Goal: Task Accomplishment & Management: Use online tool/utility

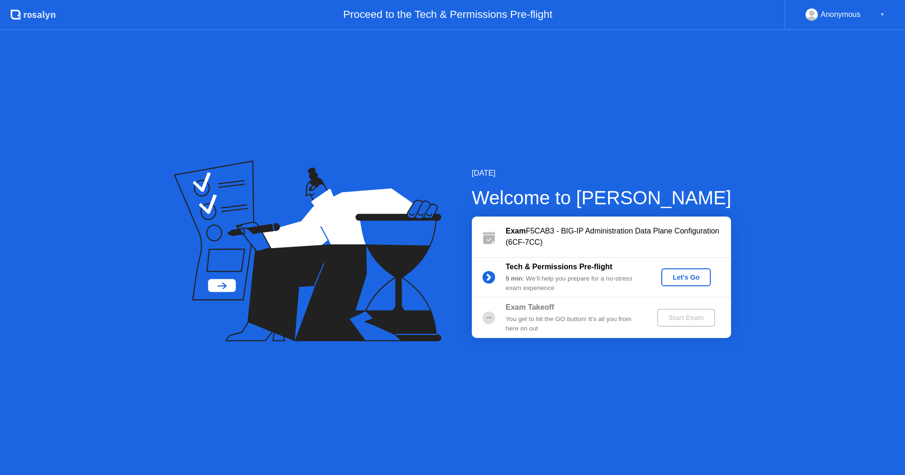
click at [692, 281] on div "Let's Go" at bounding box center [686, 278] width 42 height 8
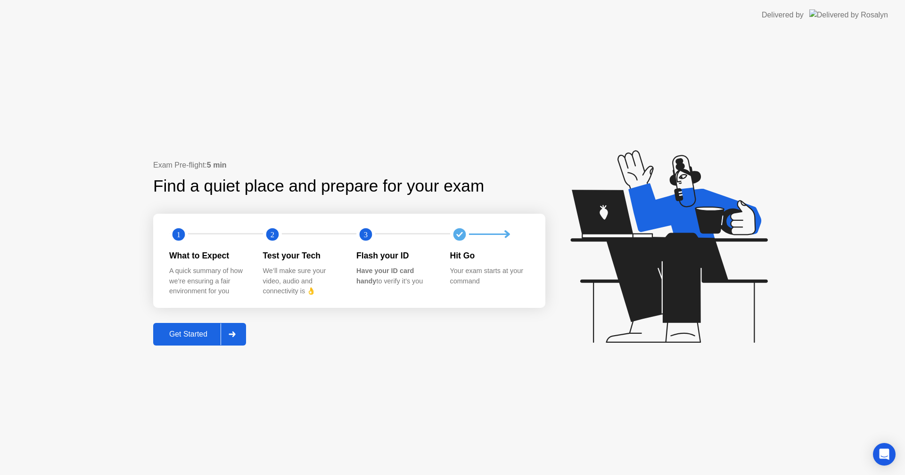
click at [207, 330] on div "Get Started" at bounding box center [188, 334] width 65 height 8
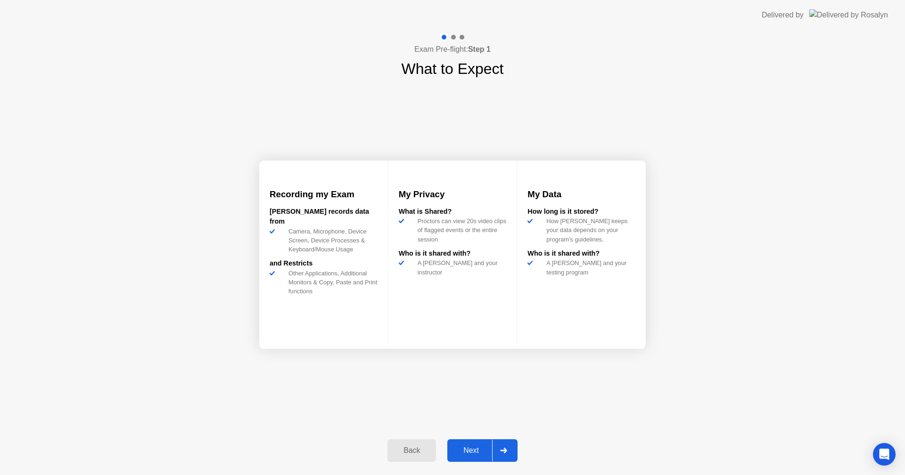
click at [483, 450] on div "Next" at bounding box center [471, 451] width 42 height 8
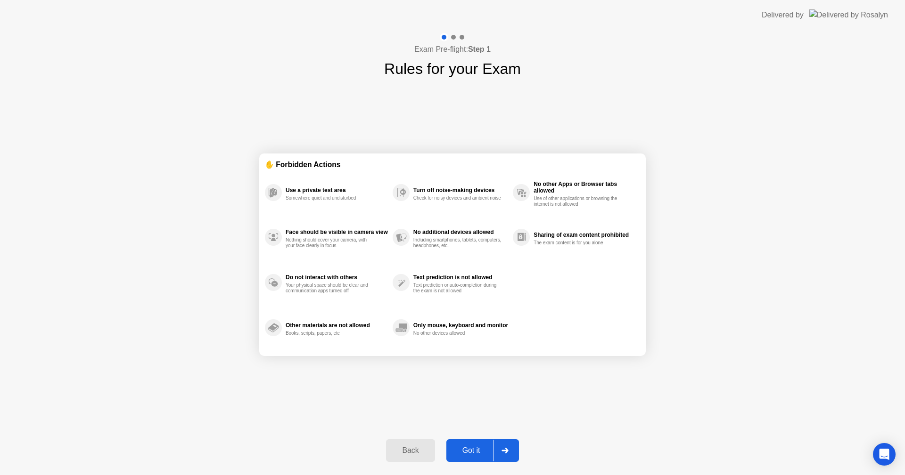
click at [483, 450] on div "Got it" at bounding box center [471, 451] width 44 height 8
select select "**********"
select select "*******"
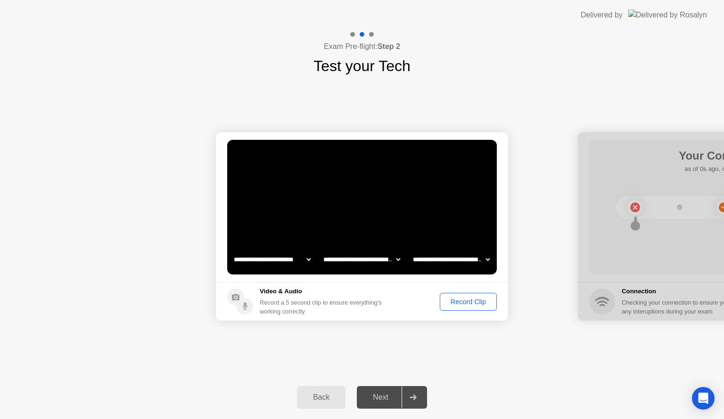
click at [468, 303] on div "Record Clip" at bounding box center [468, 302] width 50 height 8
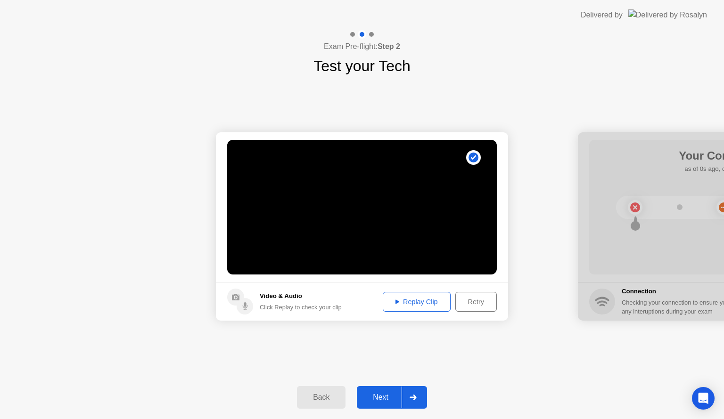
click at [375, 398] on div "Next" at bounding box center [380, 397] width 42 height 8
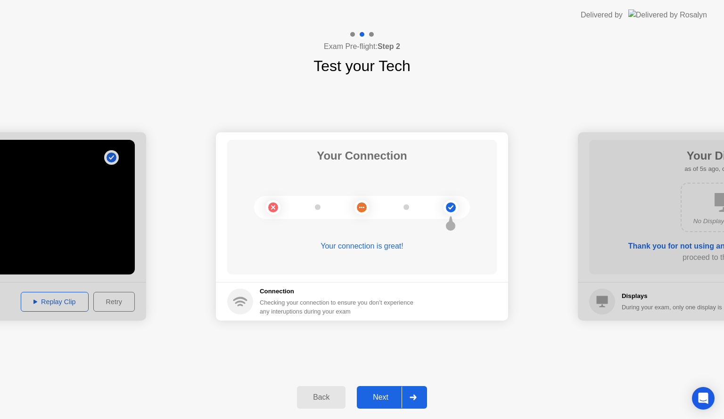
click at [373, 396] on div "Next" at bounding box center [380, 397] width 42 height 8
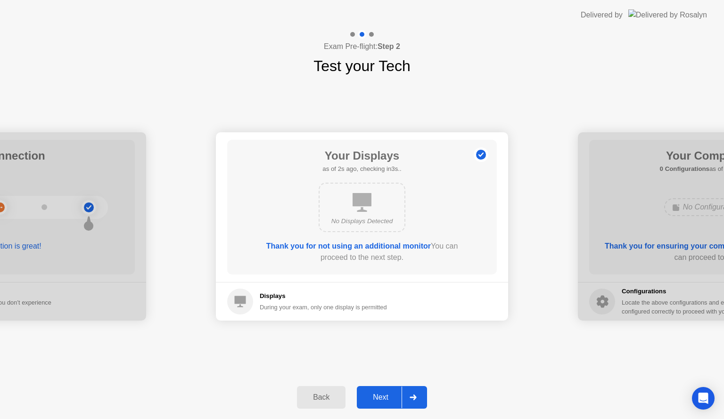
click at [382, 400] on div "Next" at bounding box center [380, 397] width 42 height 8
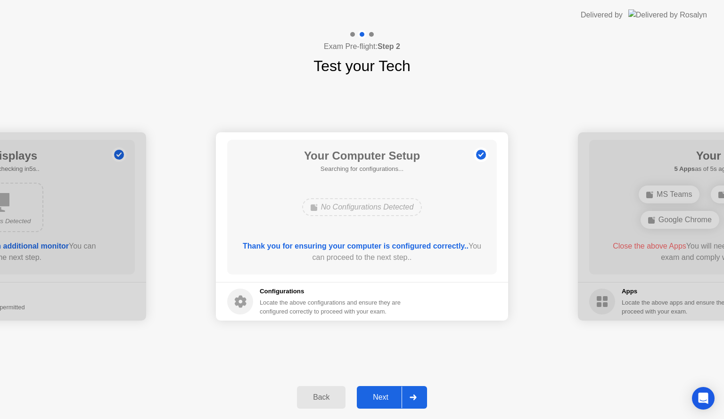
click at [382, 400] on div "Next" at bounding box center [380, 397] width 42 height 8
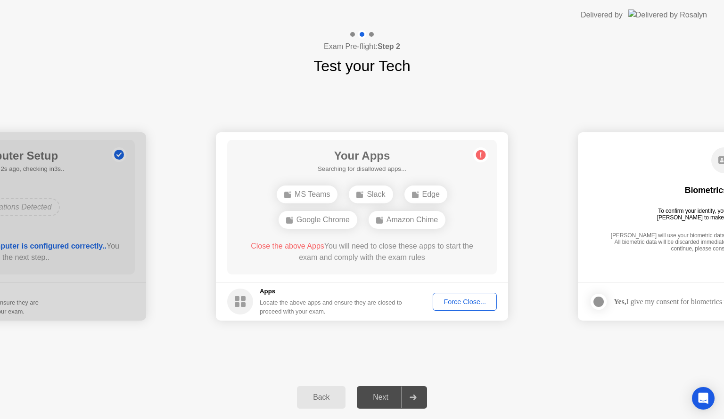
click at [479, 303] on div "Force Close..." at bounding box center [464, 302] width 57 height 8
click at [469, 295] on button "Force Close..." at bounding box center [464, 302] width 64 height 18
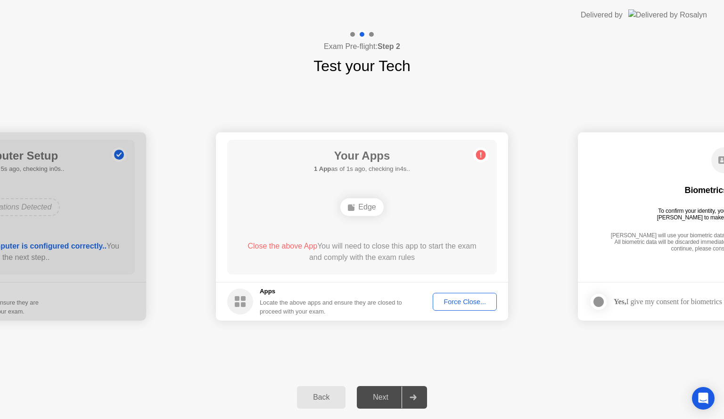
click at [490, 302] on div "Force Close..." at bounding box center [464, 302] width 57 height 8
click at [452, 304] on div "Force Close..." at bounding box center [464, 302] width 57 height 8
click at [462, 303] on div "Force Close..." at bounding box center [464, 302] width 57 height 8
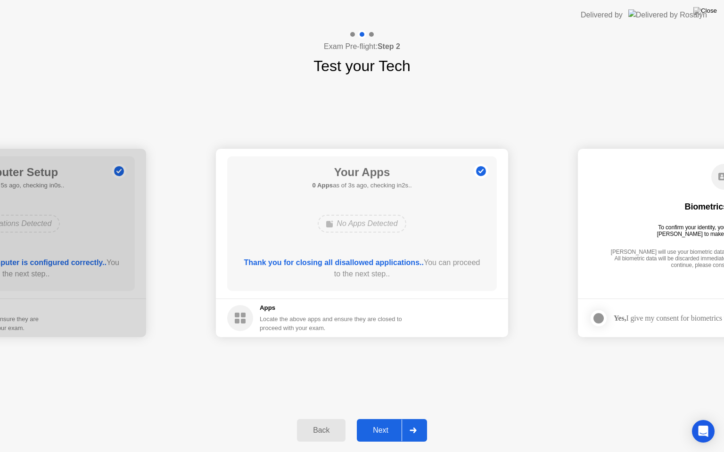
click at [391, 429] on div "Next" at bounding box center [380, 430] width 42 height 8
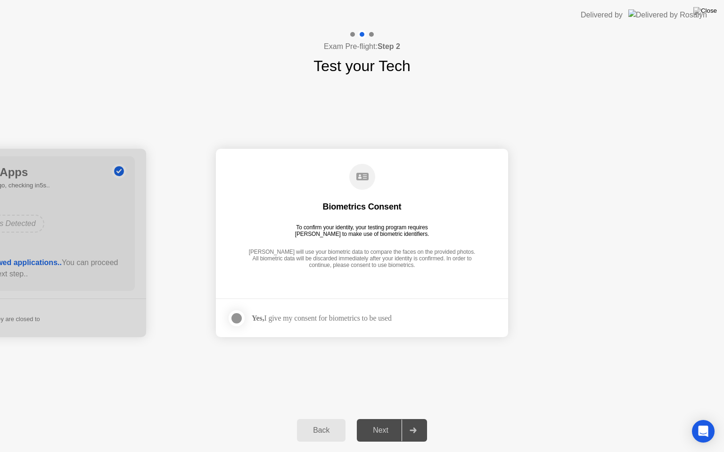
click at [296, 322] on div "Yes, I give my consent for biometrics to be used" at bounding box center [322, 318] width 140 height 9
click at [237, 315] on div at bounding box center [236, 318] width 11 height 11
click at [385, 432] on div "Next" at bounding box center [380, 430] width 42 height 8
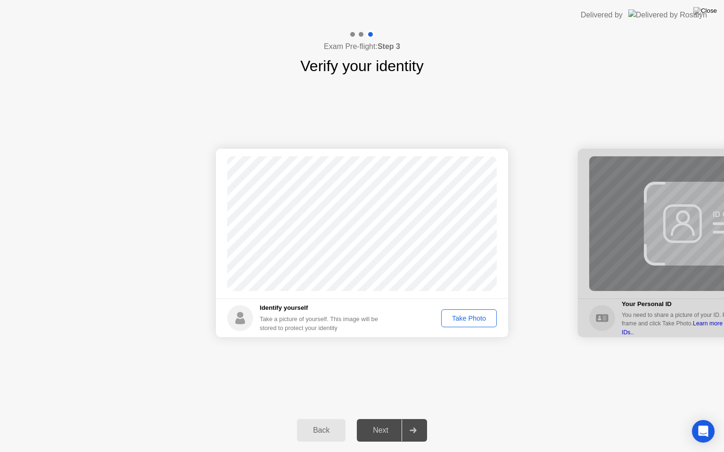
click at [462, 315] on div "Take Photo" at bounding box center [468, 319] width 49 height 8
click at [364, 432] on div "Next" at bounding box center [380, 430] width 42 height 8
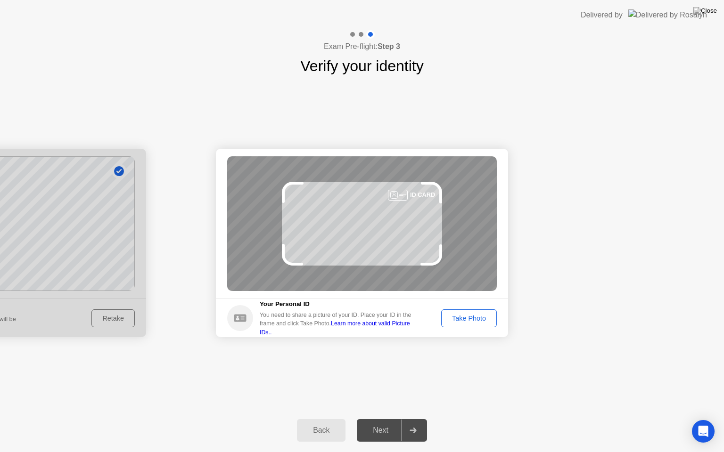
click at [473, 319] on div "Take Photo" at bounding box center [468, 319] width 49 height 8
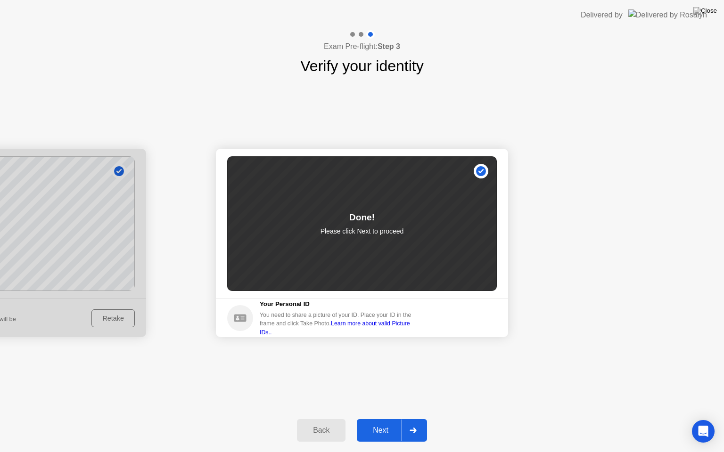
click at [367, 428] on div "Next" at bounding box center [380, 430] width 42 height 8
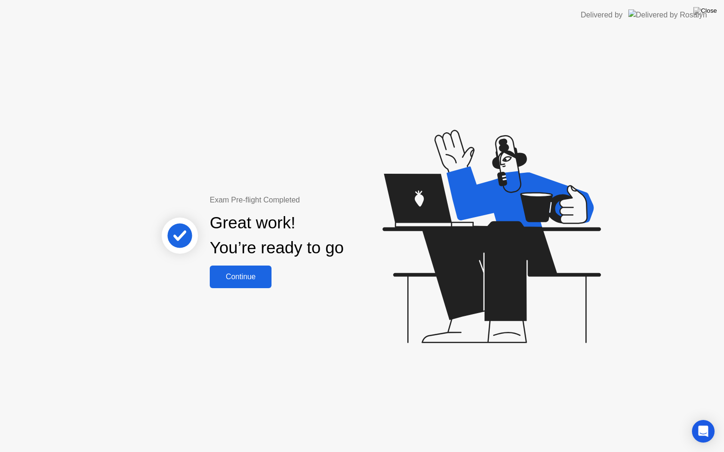
click at [258, 275] on div "Continue" at bounding box center [240, 277] width 56 height 8
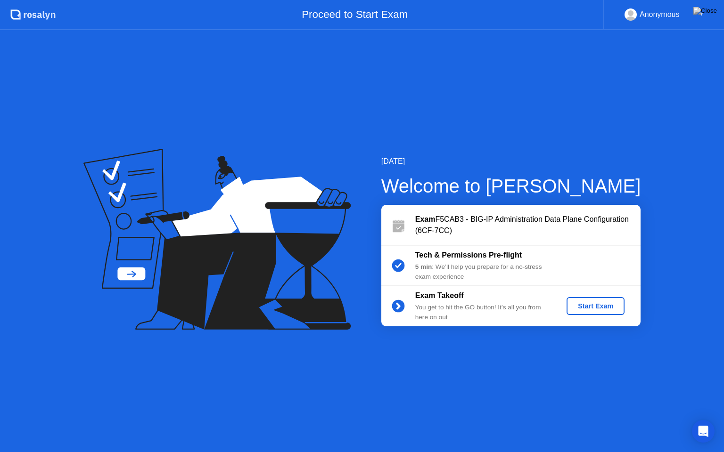
click at [599, 307] on div "Start Exam" at bounding box center [595, 306] width 50 height 8
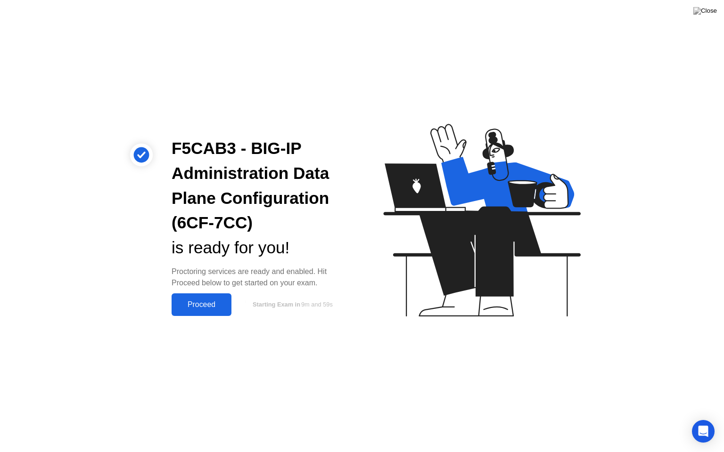
click at [200, 304] on div "Proceed" at bounding box center [201, 305] width 54 height 8
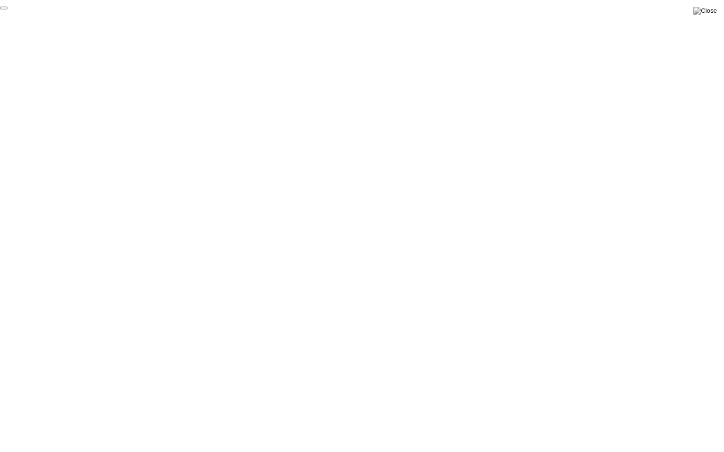
click div "End Proctoring Session"
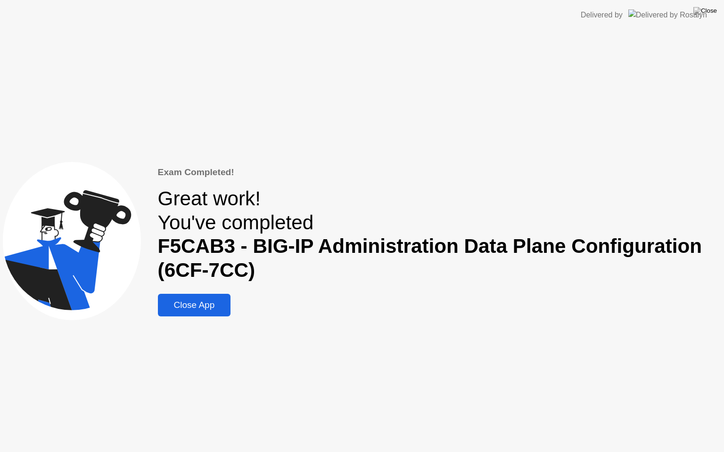
click at [205, 305] on div "Close App" at bounding box center [194, 305] width 67 height 10
